Goal: Transaction & Acquisition: Purchase product/service

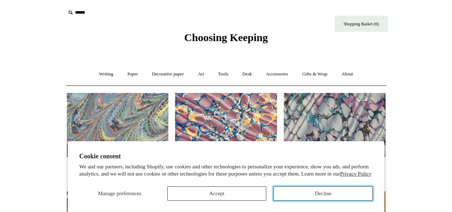
click at [351, 192] on button "Decline" at bounding box center [322, 193] width 99 height 14
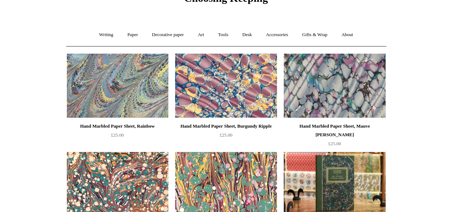
scroll to position [71, 0]
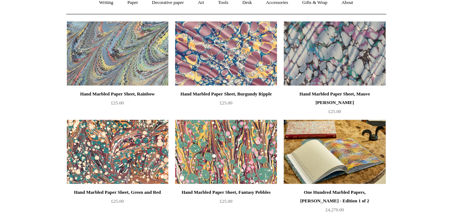
click at [344, 152] on img at bounding box center [334, 152] width 101 height 64
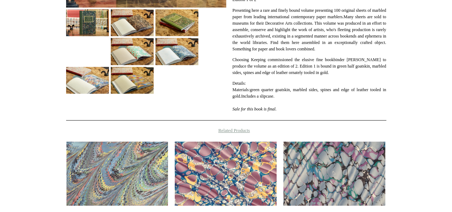
scroll to position [124, 0]
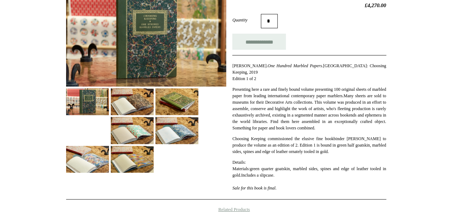
click at [134, 166] on img at bounding box center [132, 159] width 43 height 27
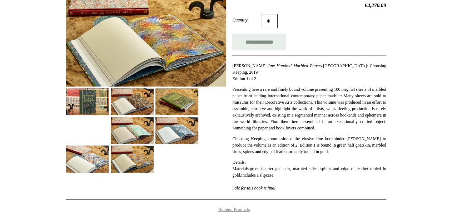
click at [101, 165] on img at bounding box center [87, 158] width 43 height 27
